Goal: Task Accomplishment & Management: Understand process/instructions

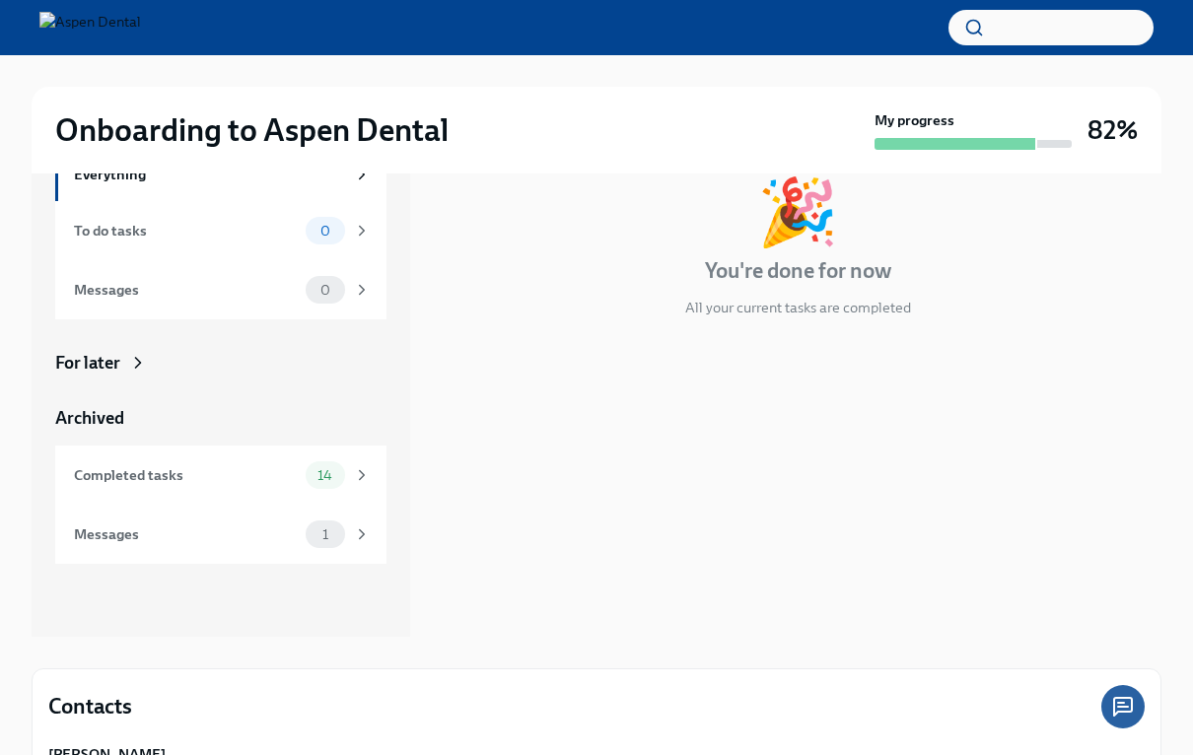
scroll to position [101, 0]
